Goal: Task Accomplishment & Management: Manage account settings

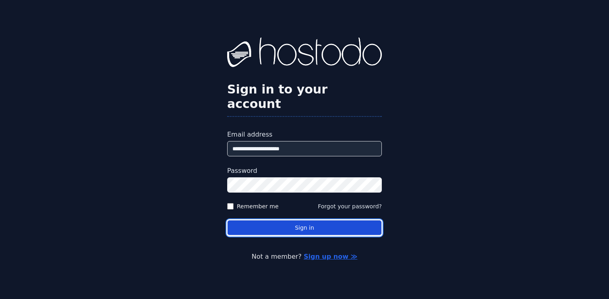
click at [306, 220] on button "Sign in" at bounding box center [304, 228] width 155 height 16
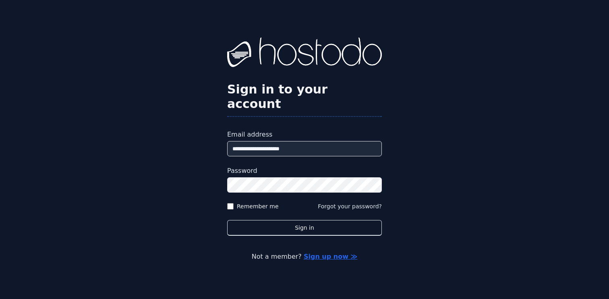
click at [227, 220] on button "Sign in" at bounding box center [304, 228] width 155 height 16
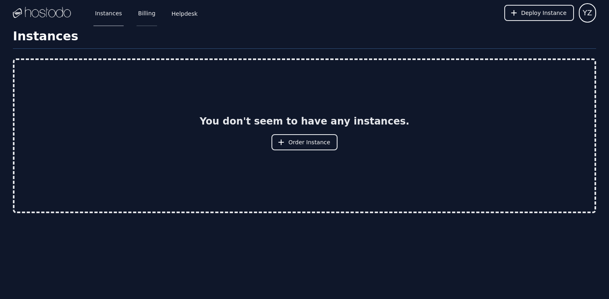
click at [145, 15] on link "Billing" at bounding box center [147, 13] width 21 height 27
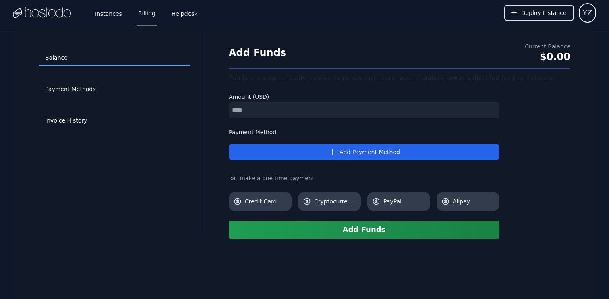
click at [124, 14] on div "Instances Billing Helpdesk" at bounding box center [140, 13] width 119 height 27
click at [100, 15] on link "Instances" at bounding box center [108, 13] width 30 height 27
